Goal: Task Accomplishment & Management: Complete application form

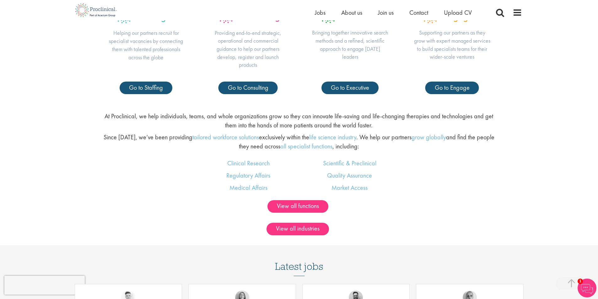
scroll to position [293, 0]
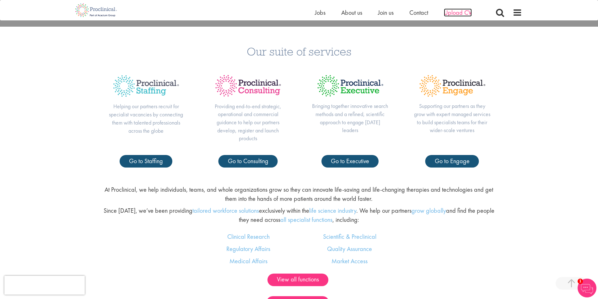
click at [452, 15] on span "Upload CV" at bounding box center [458, 12] width 28 height 8
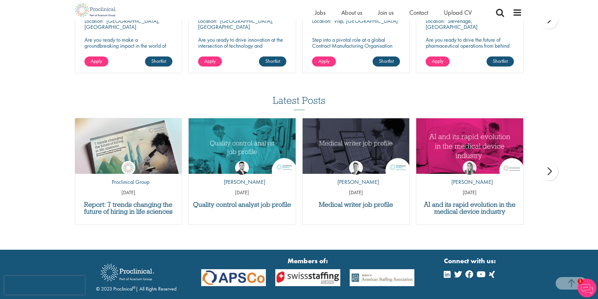
scroll to position [366, 0]
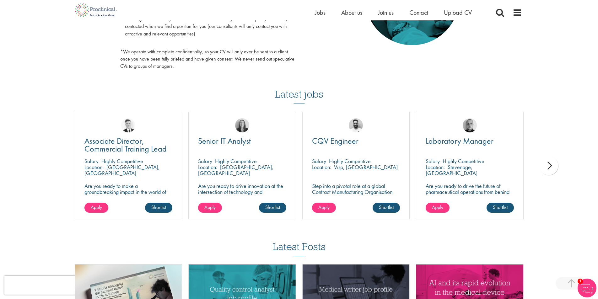
click at [549, 171] on div "next" at bounding box center [548, 165] width 19 height 19
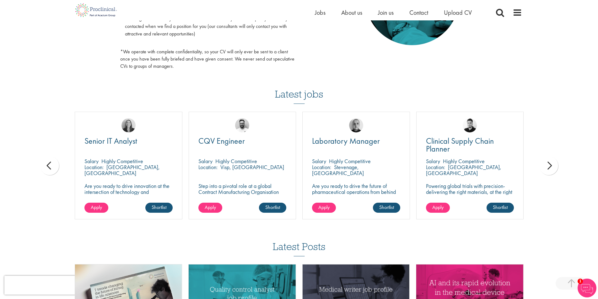
click at [549, 171] on div "next" at bounding box center [548, 165] width 19 height 19
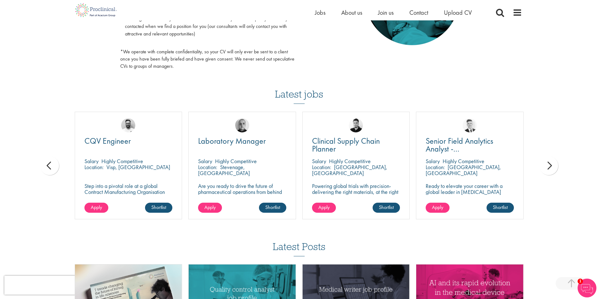
click at [549, 171] on div "next" at bounding box center [548, 165] width 19 height 19
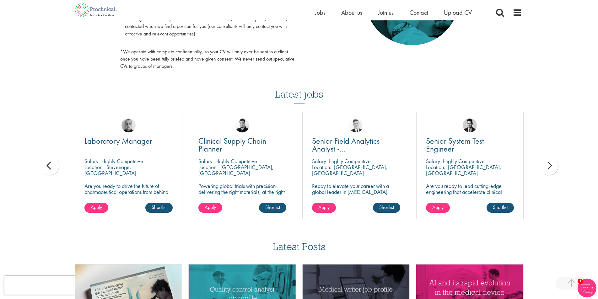
click at [549, 171] on div "next" at bounding box center [548, 165] width 19 height 19
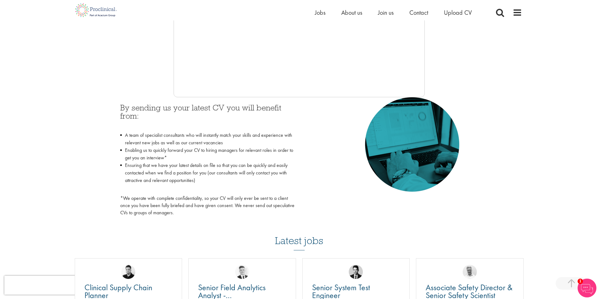
scroll to position [0, 0]
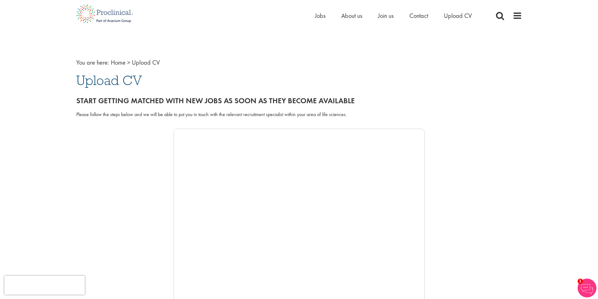
click at [147, 218] on div at bounding box center [299, 223] width 446 height 188
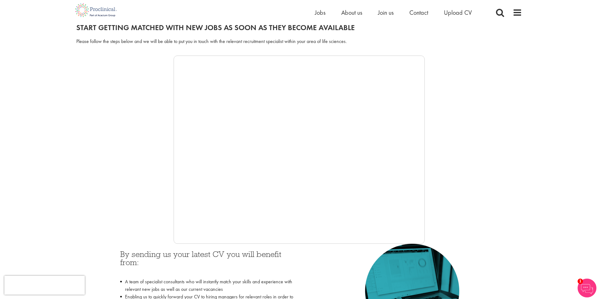
click at [111, 125] on div at bounding box center [299, 150] width 446 height 188
click at [519, 12] on span at bounding box center [516, 12] width 9 height 9
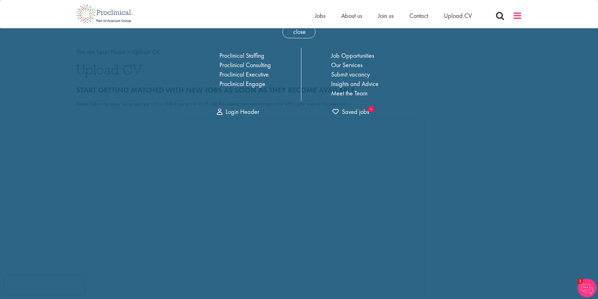
scroll to position [0, 0]
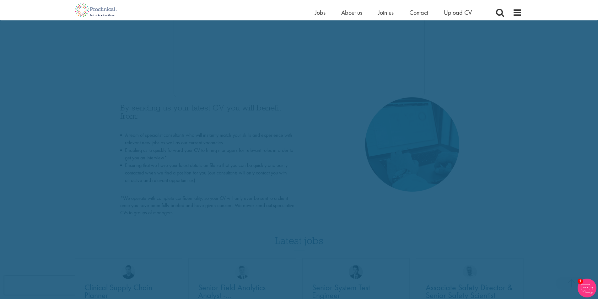
scroll to position [293, 0]
